Goal: Task Accomplishment & Management: Complete application form

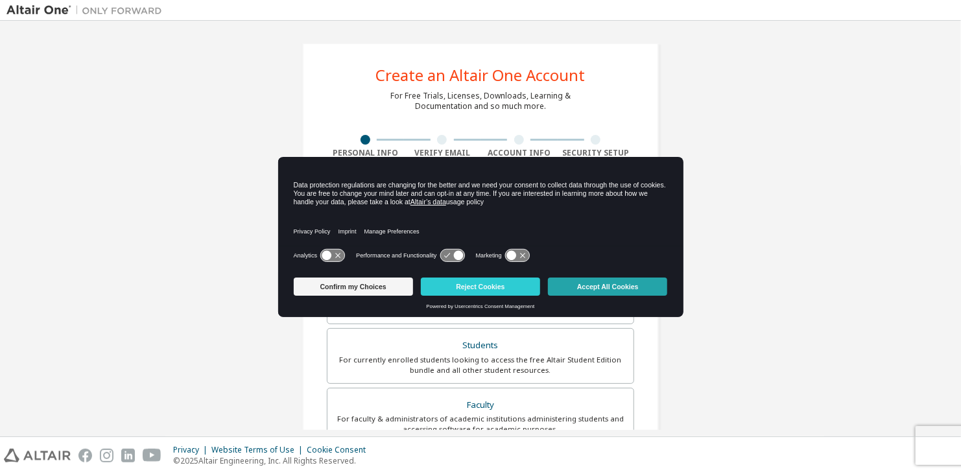
click at [605, 287] on button "Accept All Cookies" at bounding box center [607, 287] width 119 height 18
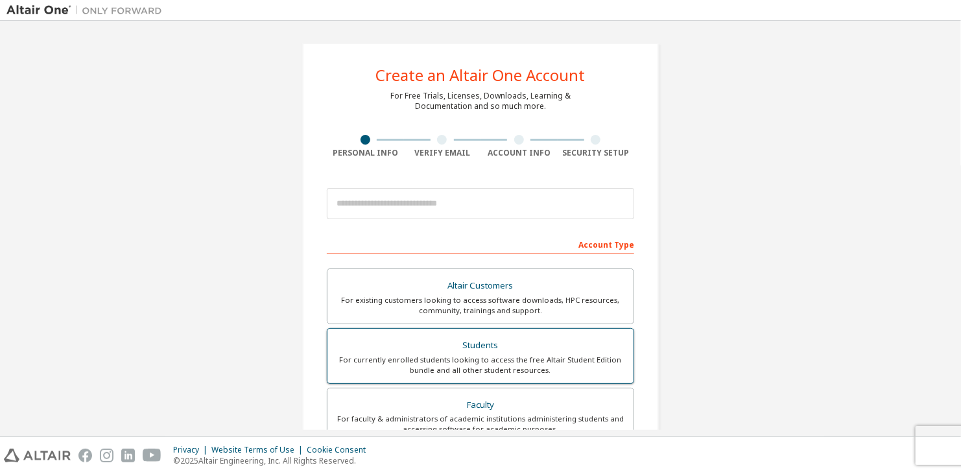
click at [474, 343] on div "Students" at bounding box center [480, 346] width 291 height 18
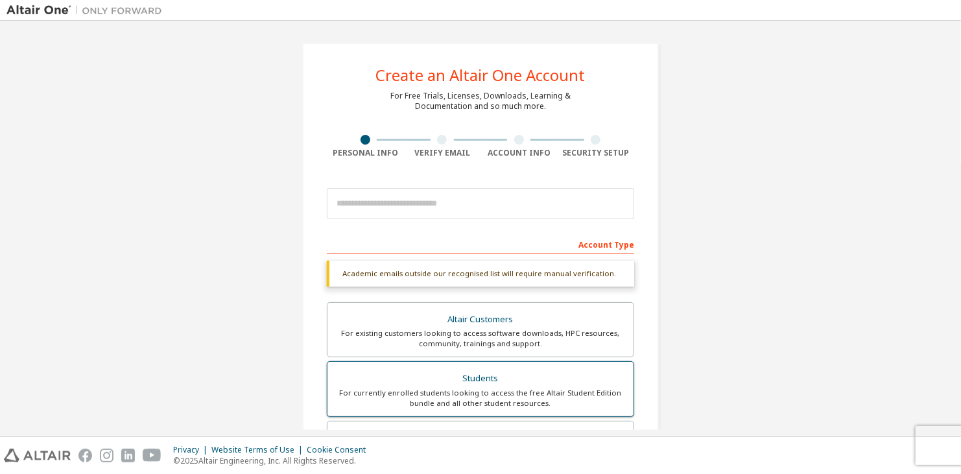
click at [428, 394] on div "For currently enrolled students looking to access the free Altair Student Editi…" at bounding box center [480, 398] width 291 height 21
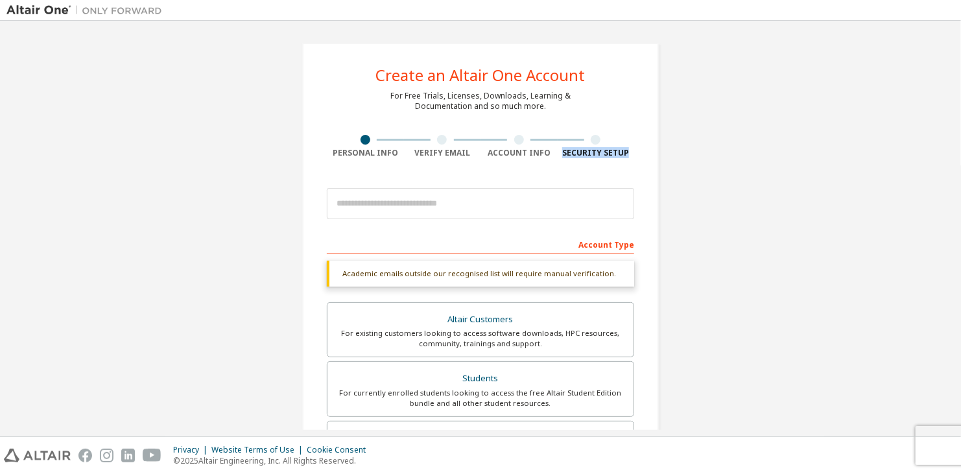
drag, startPoint x: 961, startPoint y: 119, endPoint x: 961, endPoint y: 210, distance: 91.5
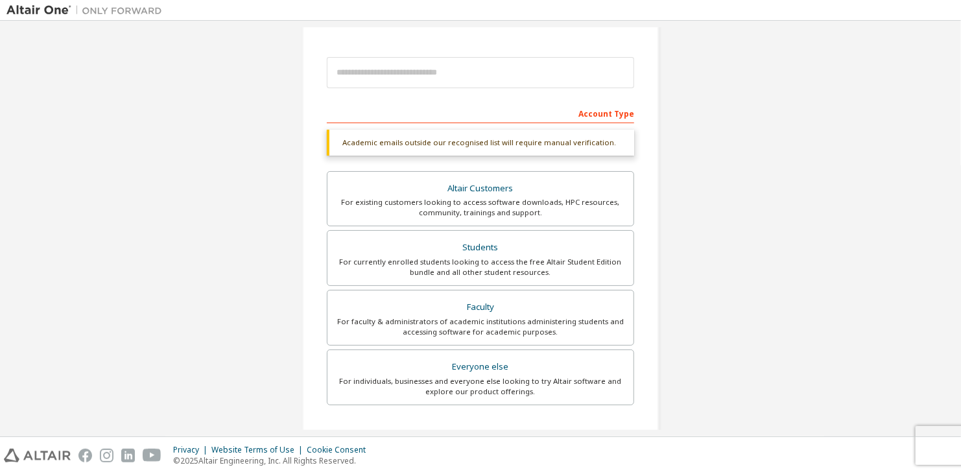
scroll to position [134, 0]
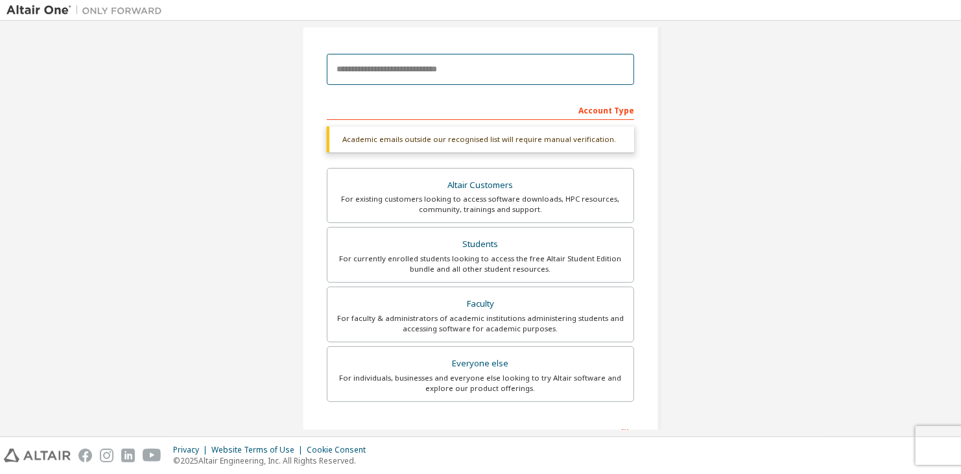
click at [468, 70] on input "email" at bounding box center [481, 69] width 308 height 31
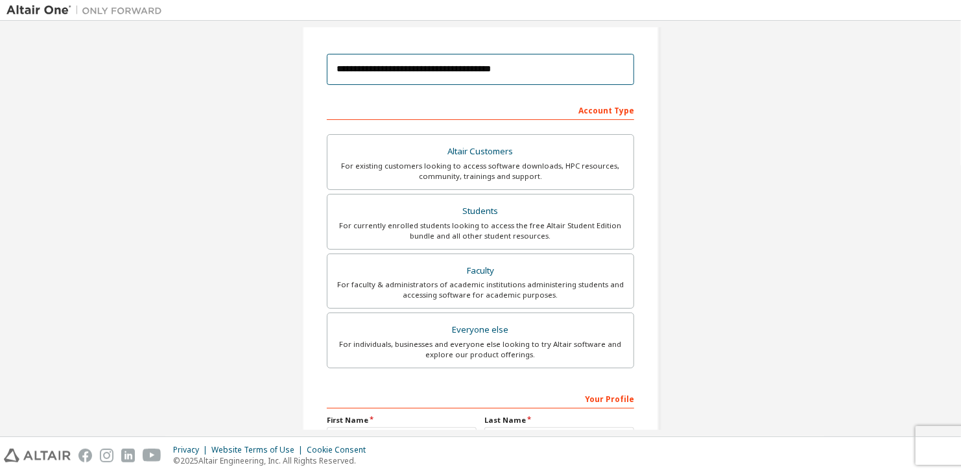
type input "**********"
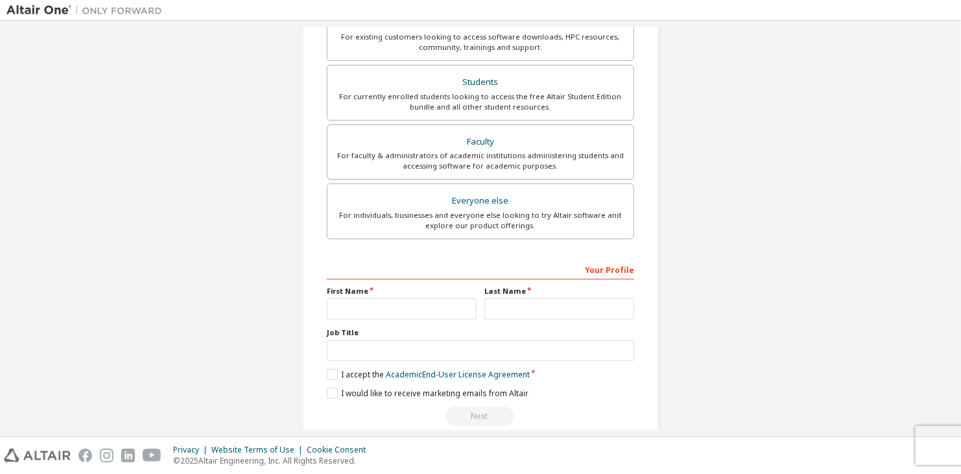
scroll to position [281, 0]
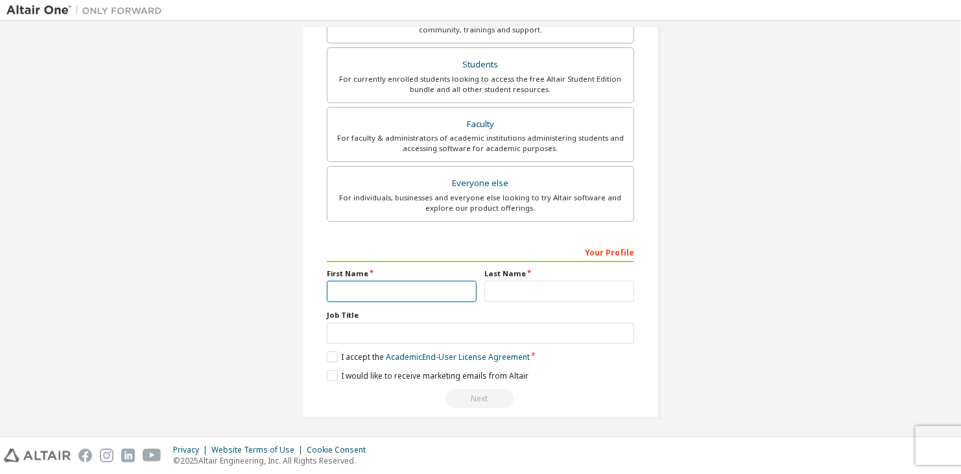
click at [394, 293] on input "text" at bounding box center [402, 291] width 150 height 21
type input "********"
click at [331, 356] on label "I accept the Academic End-User License Agreement" at bounding box center [428, 357] width 203 height 11
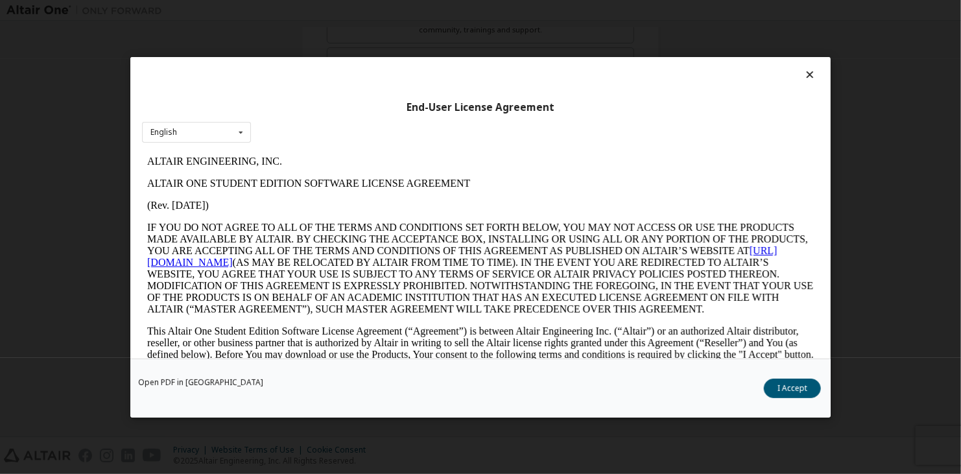
scroll to position [0, 0]
click at [793, 390] on button "I Accept" at bounding box center [792, 387] width 57 height 19
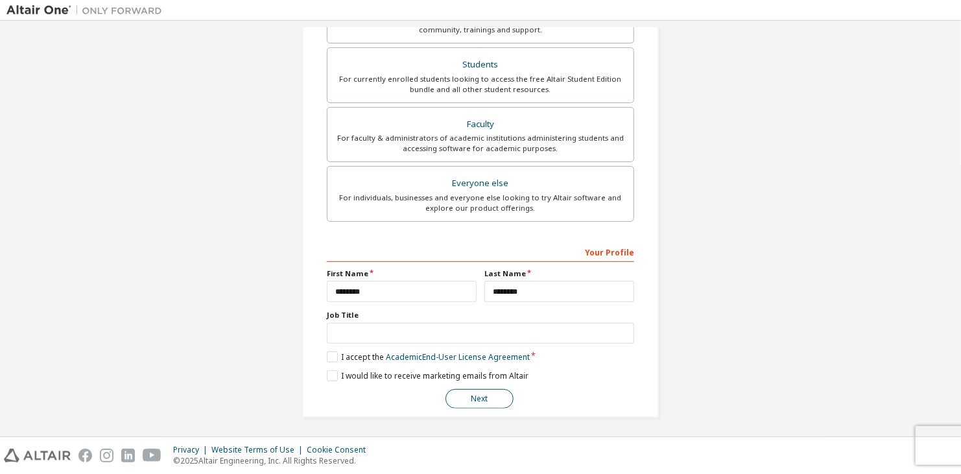
click at [466, 394] on button "Next" at bounding box center [480, 398] width 68 height 19
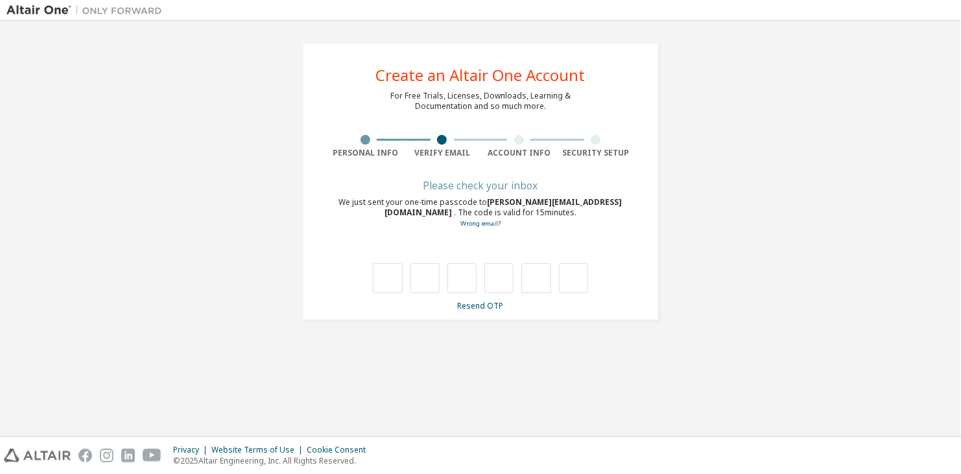
type input "*"
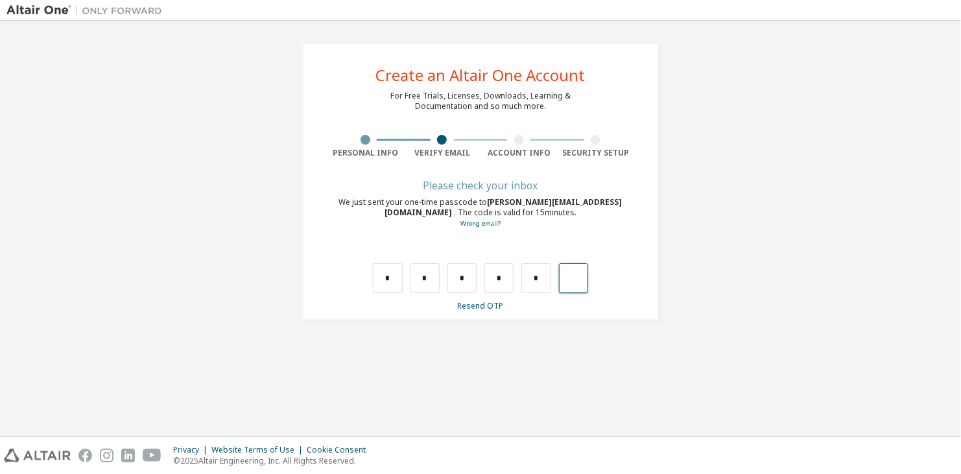
type input "*"
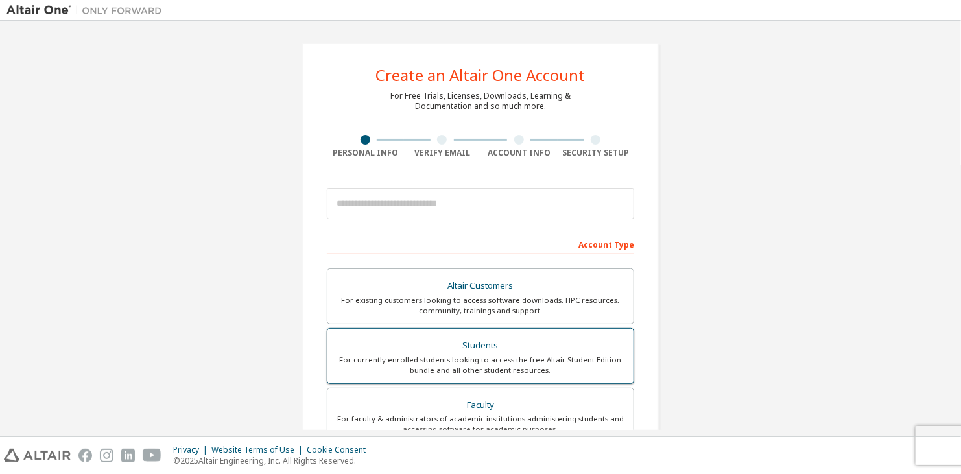
click at [487, 337] on div "Students" at bounding box center [480, 346] width 291 height 18
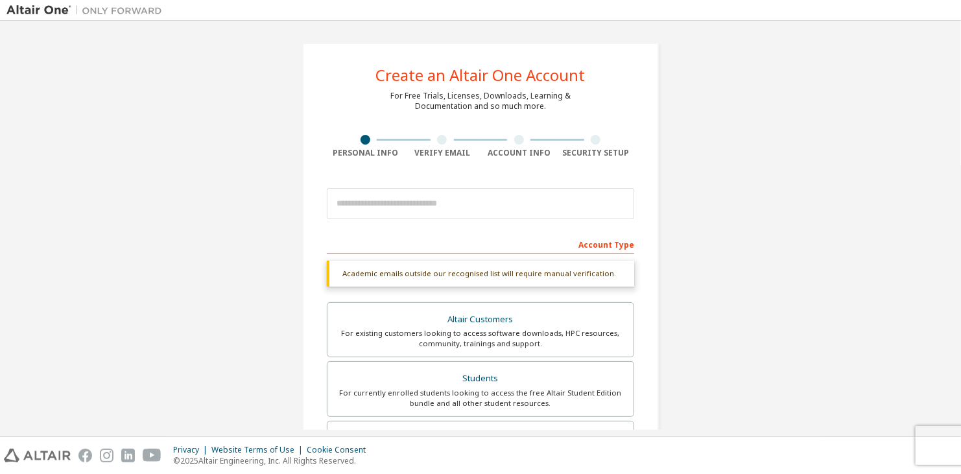
drag, startPoint x: 961, startPoint y: 156, endPoint x: 961, endPoint y: 203, distance: 46.7
click at [895, 203] on div "Create an Altair One Account For Free Trials, Licenses, Downloads, Learning & D…" at bounding box center [480, 387] width 948 height 721
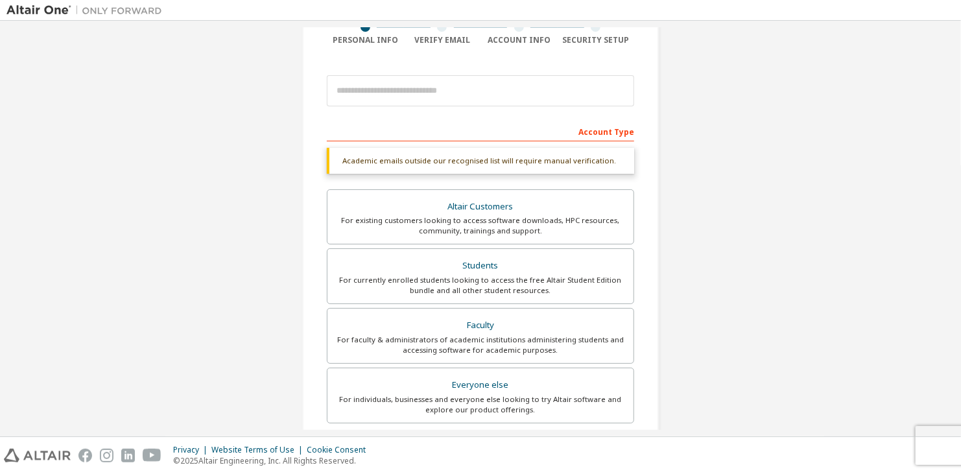
scroll to position [103, 0]
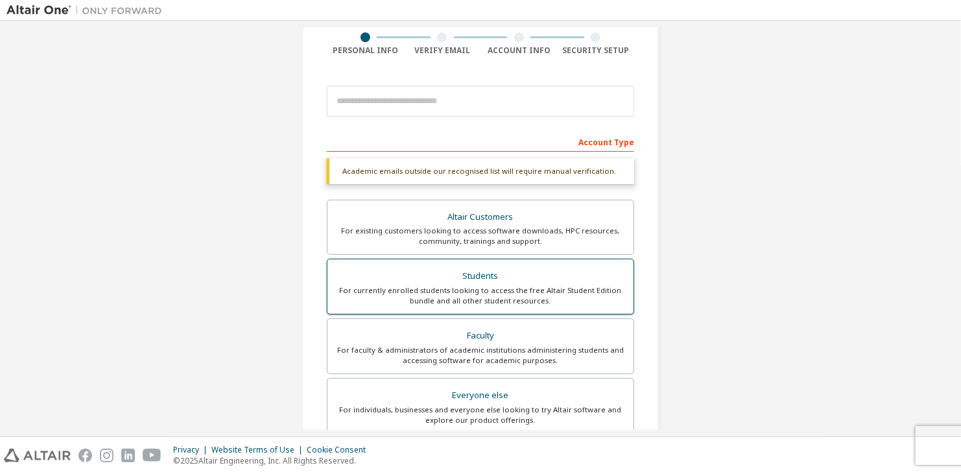
drag, startPoint x: 495, startPoint y: 280, endPoint x: 494, endPoint y: 272, distance: 7.8
click at [494, 272] on div "Students" at bounding box center [480, 276] width 291 height 18
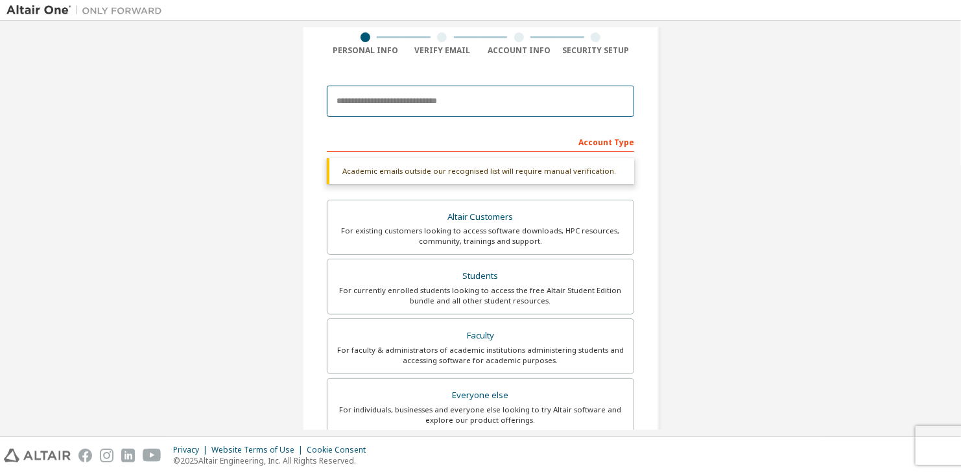
click at [473, 109] on input "email" at bounding box center [481, 101] width 308 height 31
type input "**********"
drag, startPoint x: 586, startPoint y: 106, endPoint x: 258, endPoint y: 125, distance: 329.4
click at [258, 125] on div "**********" at bounding box center [480, 285] width 948 height 721
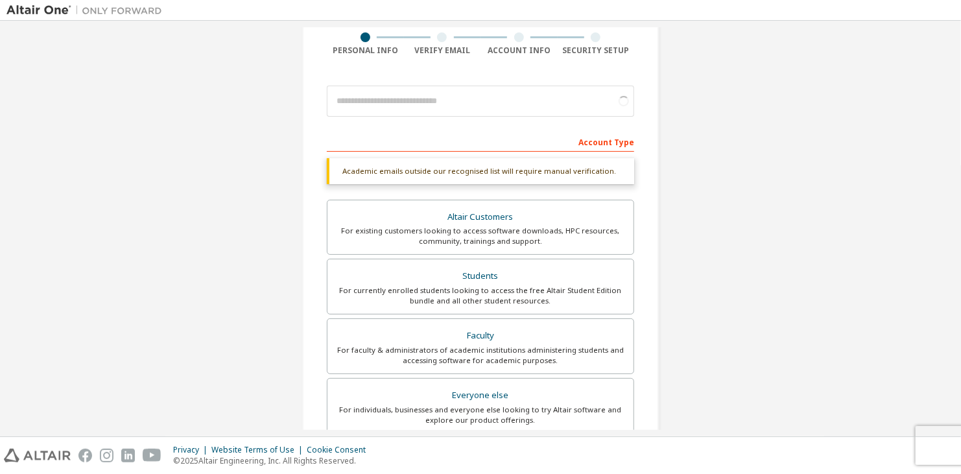
click at [258, 125] on div "Create an Altair One Account For Free Trials, Licenses, Downloads, Learning & D…" at bounding box center [480, 285] width 948 height 721
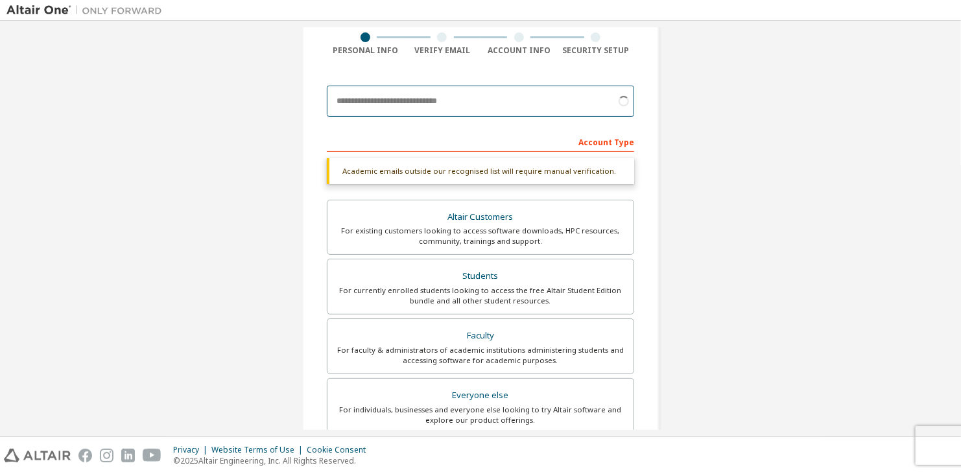
click at [389, 108] on input "email" at bounding box center [481, 101] width 308 height 31
type input "**********"
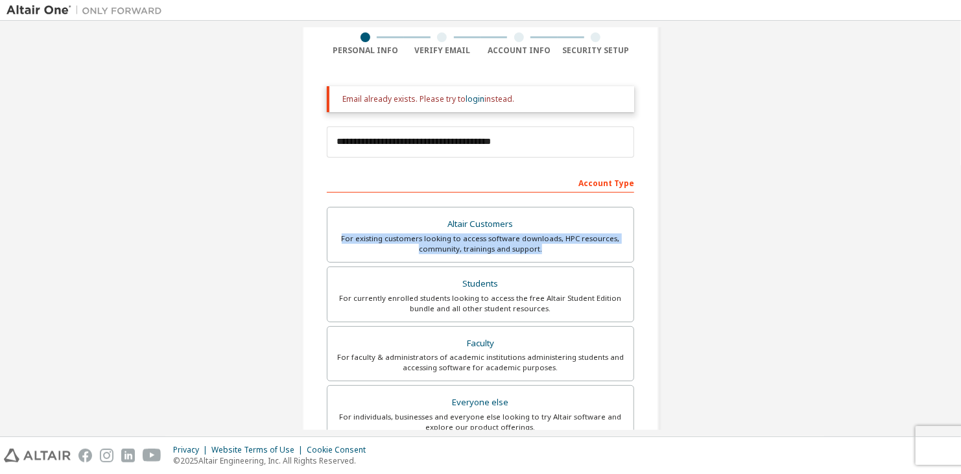
drag, startPoint x: 961, startPoint y: 223, endPoint x: 961, endPoint y: 259, distance: 36.3
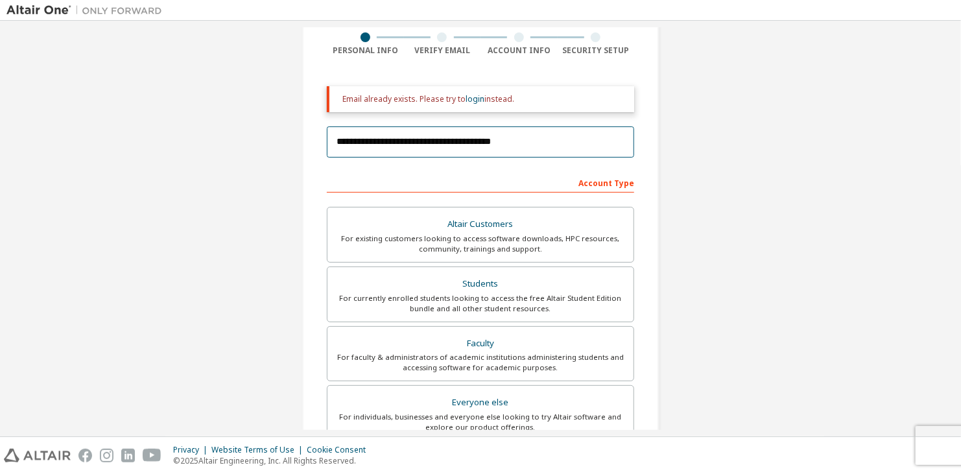
click at [578, 149] on input "**********" at bounding box center [481, 142] width 308 height 31
